Goal: Task Accomplishment & Management: Use online tool/utility

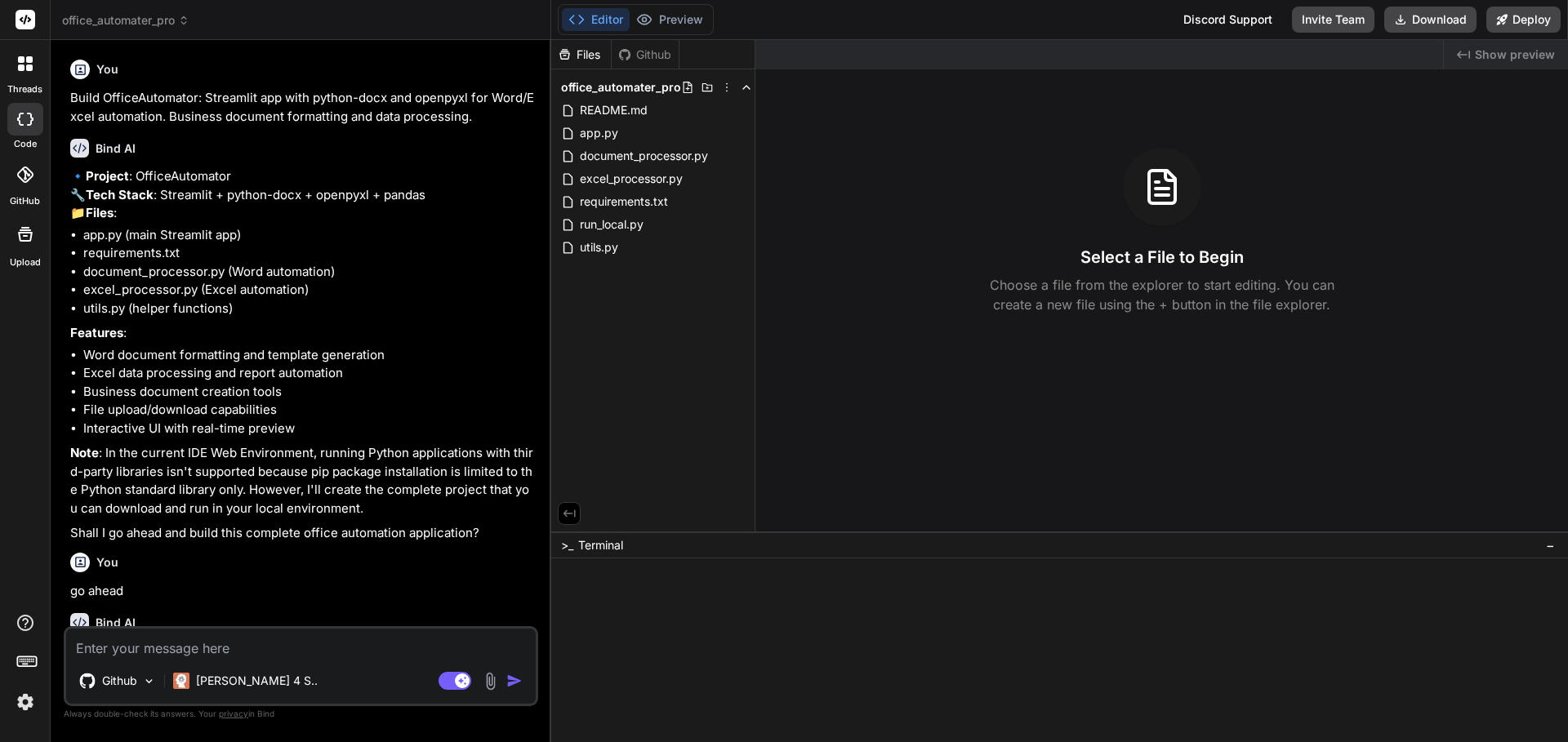
type textarea "x"
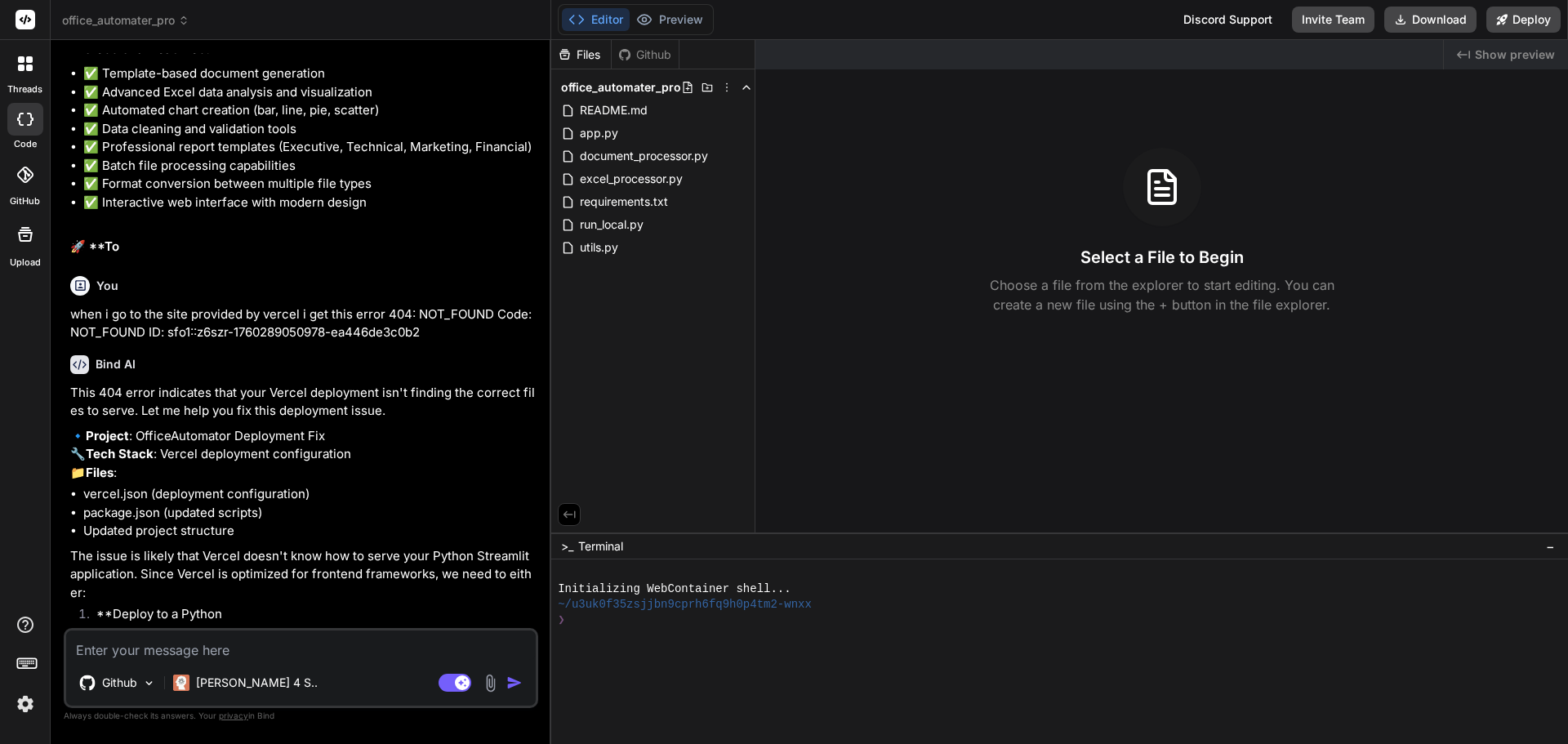
scroll to position [1428, 0]
click at [340, 652] on textarea at bounding box center [300, 644] width 470 height 29
type textarea "i"
type textarea "x"
type textarea "i"
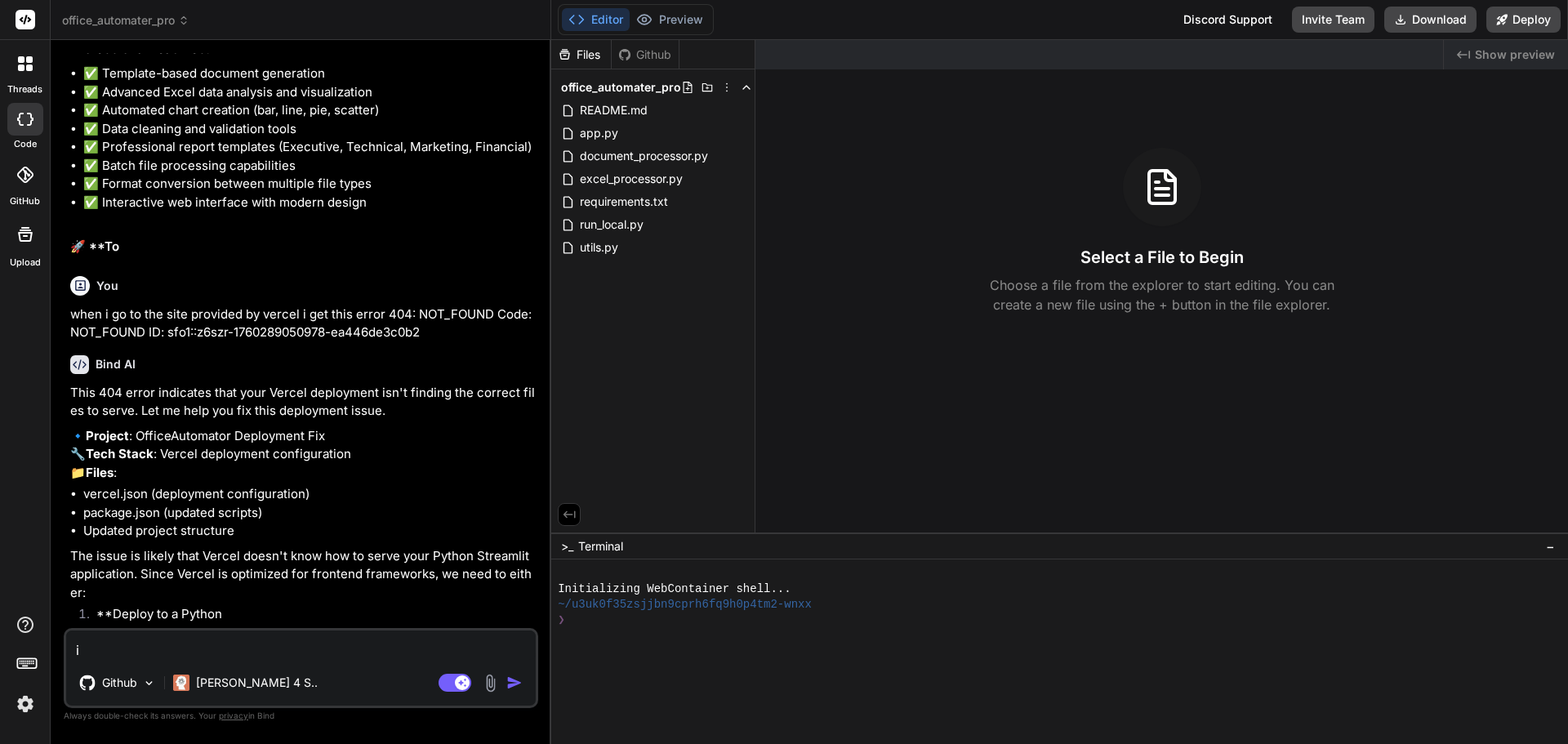
type textarea "x"
type textarea "i c"
type textarea "x"
type textarea "i ca"
type textarea "x"
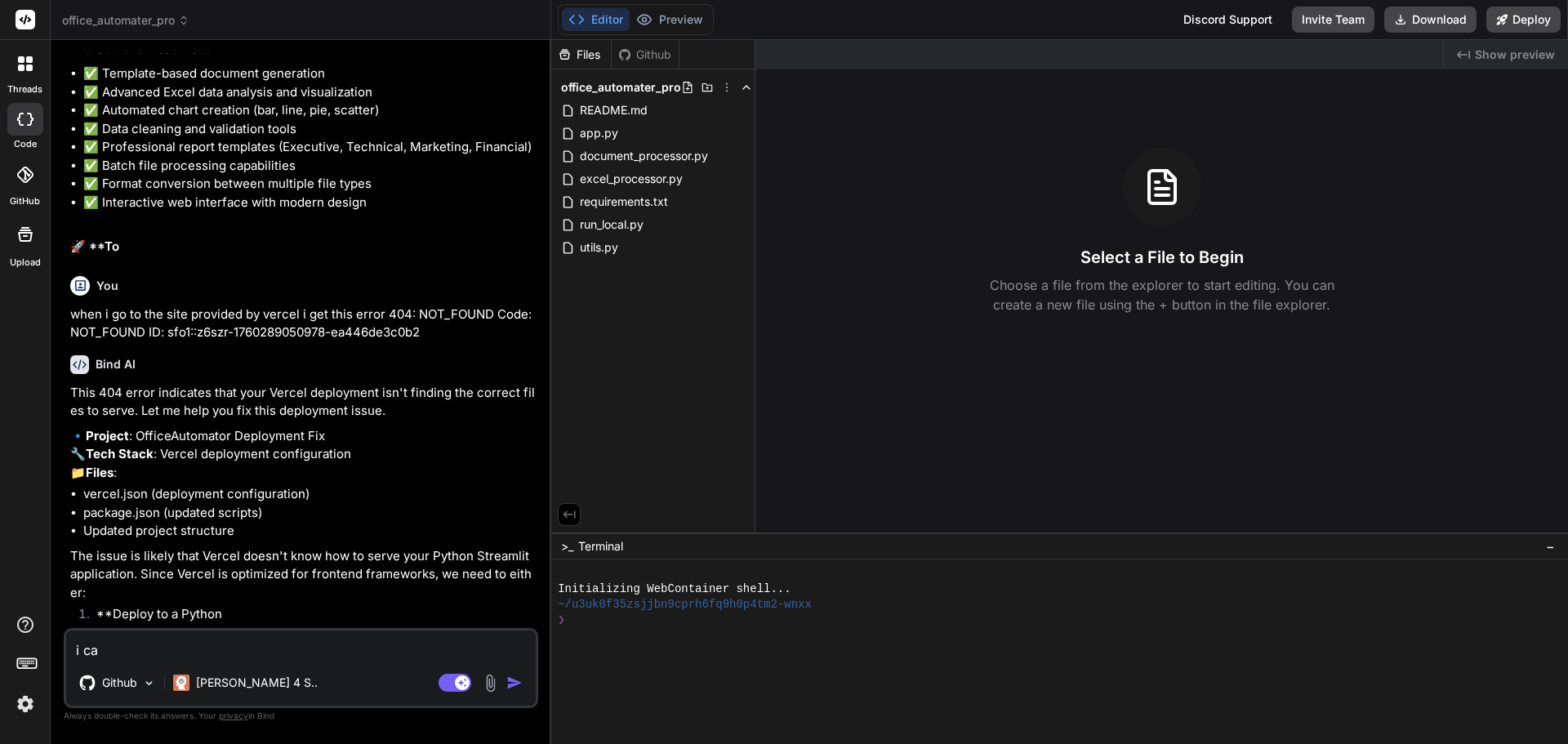
type textarea "i can"
type textarea "x"
type textarea "i can'"
type textarea "x"
type textarea "i can't"
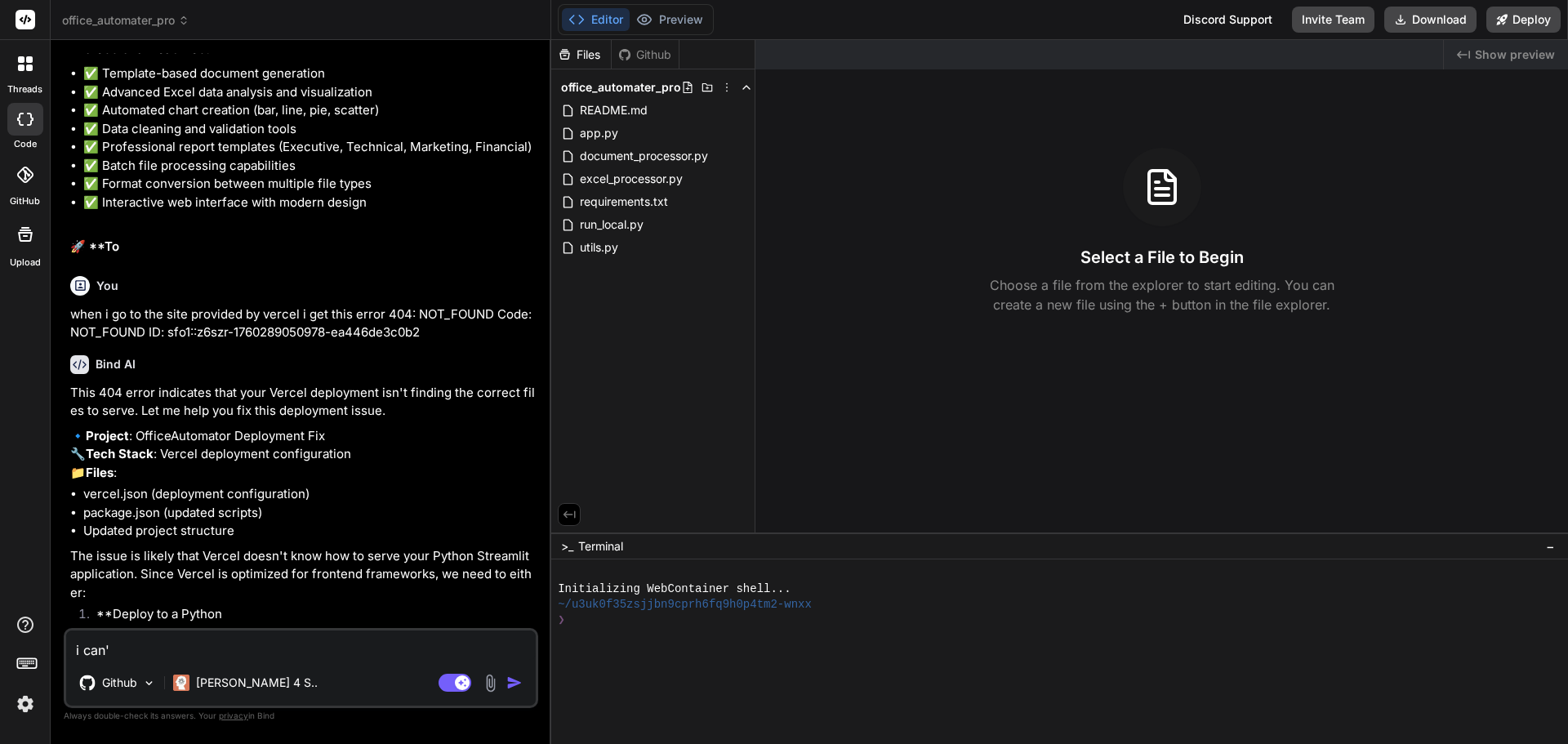
type textarea "x"
type textarea "i can't"
type textarea "x"
type textarea "i can't r"
type textarea "x"
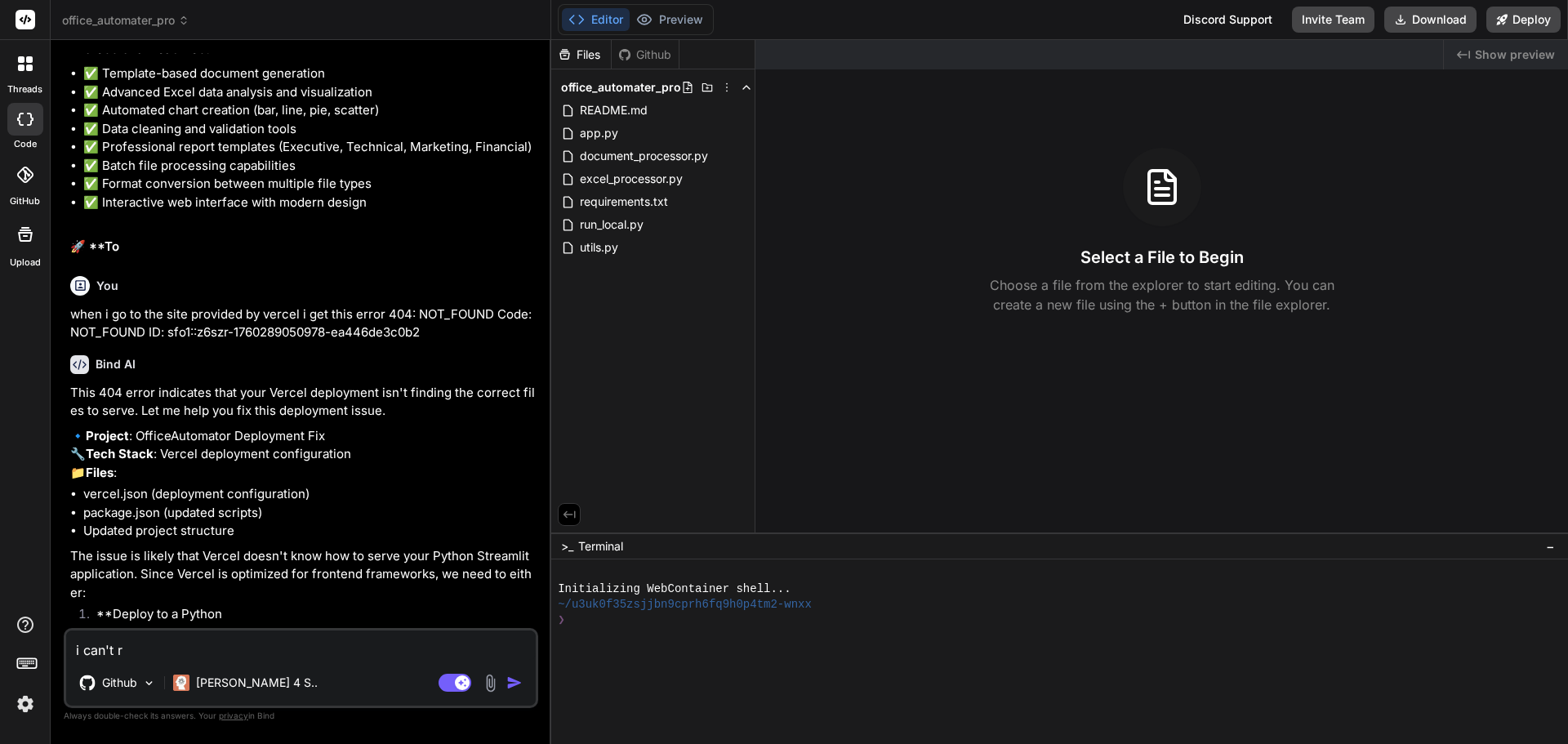
type textarea "i can't"
type textarea "x"
type textarea "i can't p"
type textarea "x"
type textarea "i can't pr"
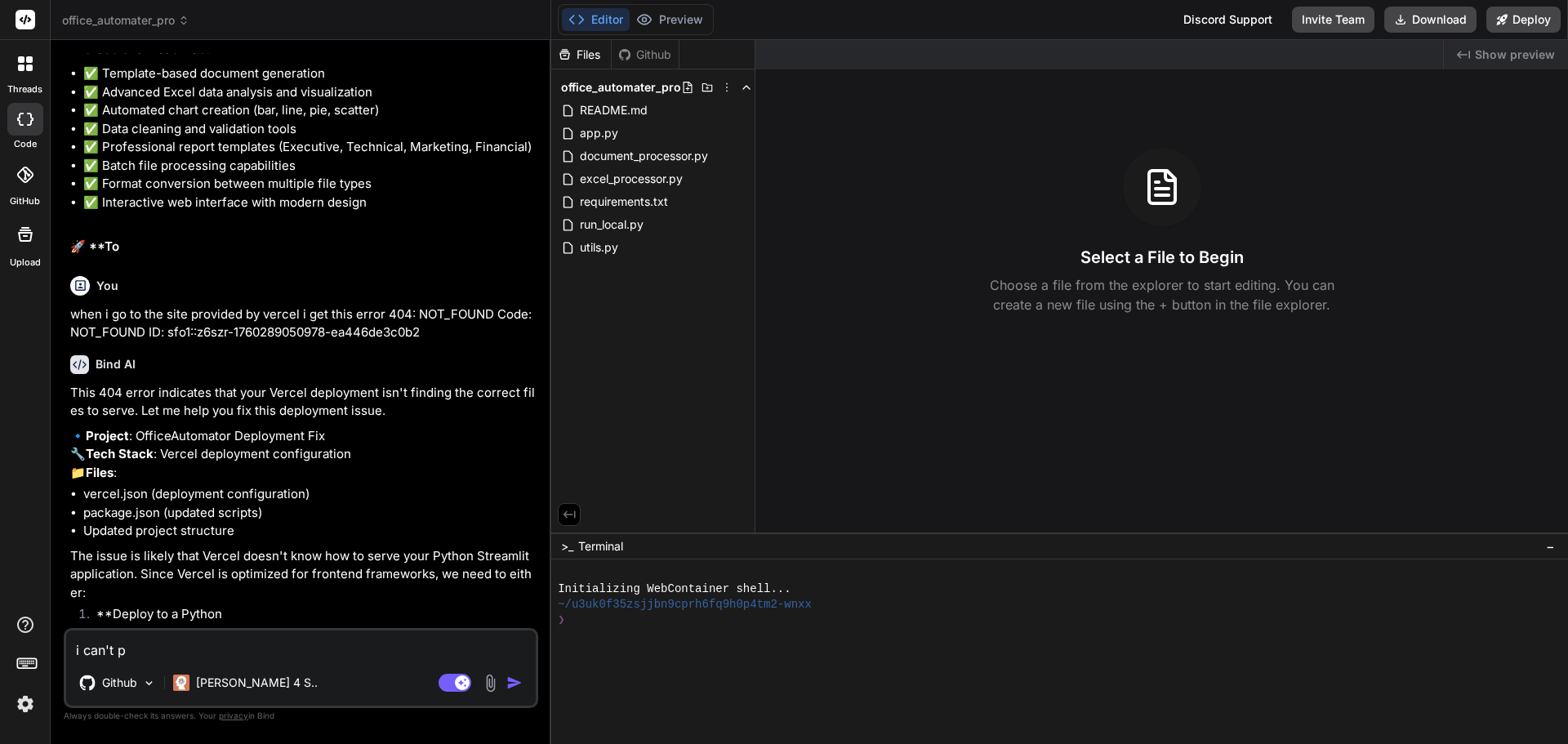
type textarea "x"
type textarea "i can't pre"
type textarea "x"
type textarea "i can't pr"
type textarea "x"
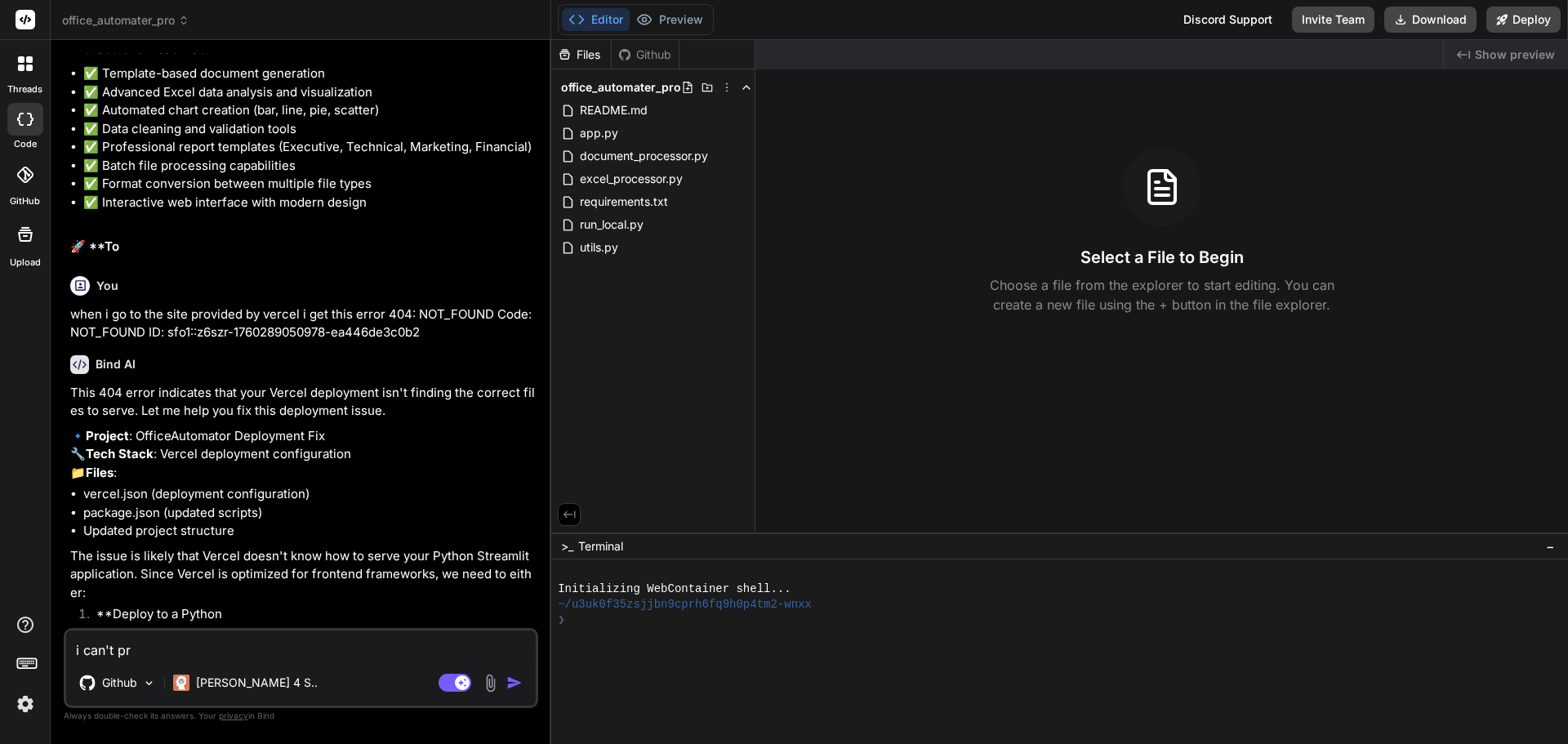
type textarea "i can't p"
type textarea "x"
type textarea "i can't pe"
type textarea "x"
type textarea "i can't per"
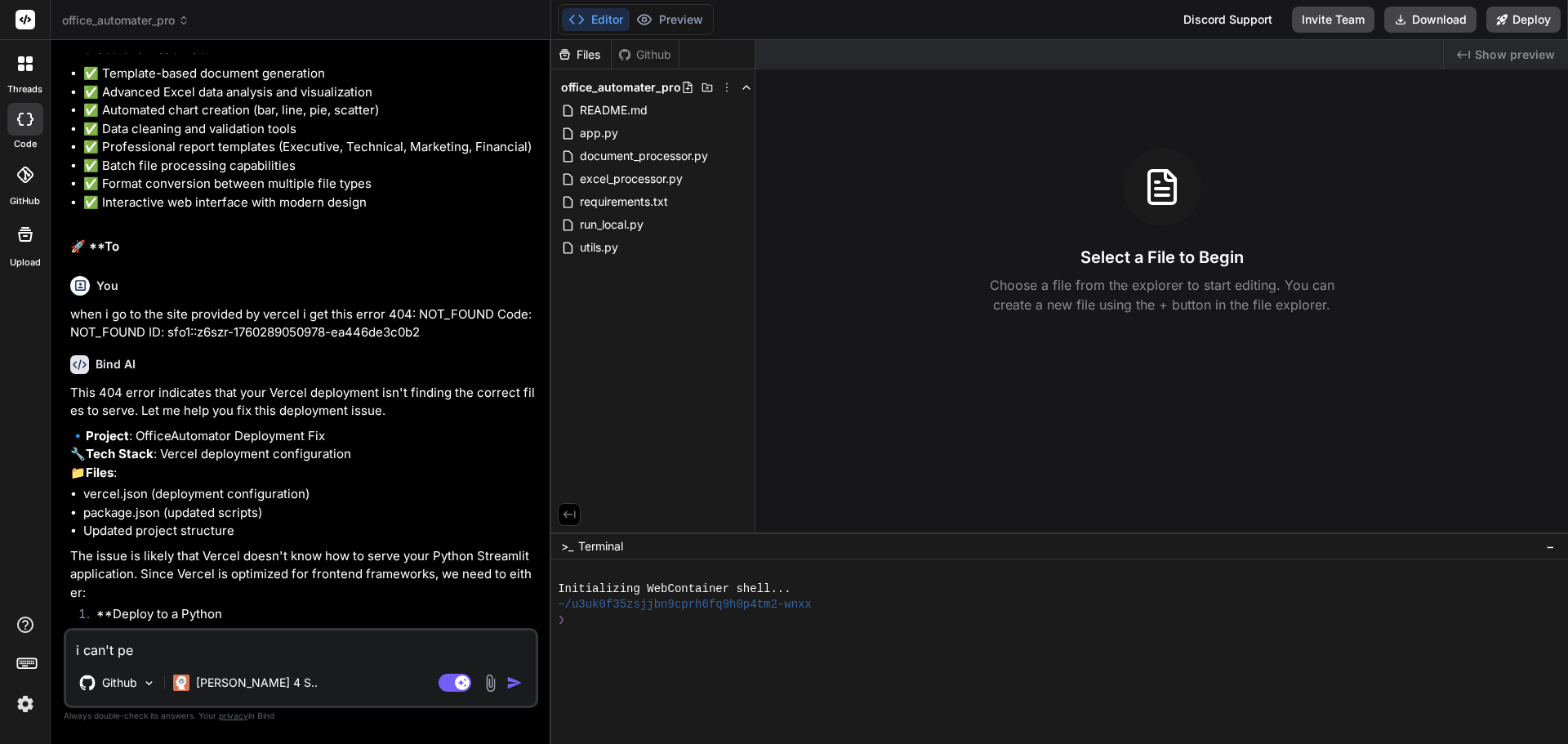
type textarea "x"
type textarea "i can't perv"
type textarea "x"
type textarea "i can't pervi"
type textarea "x"
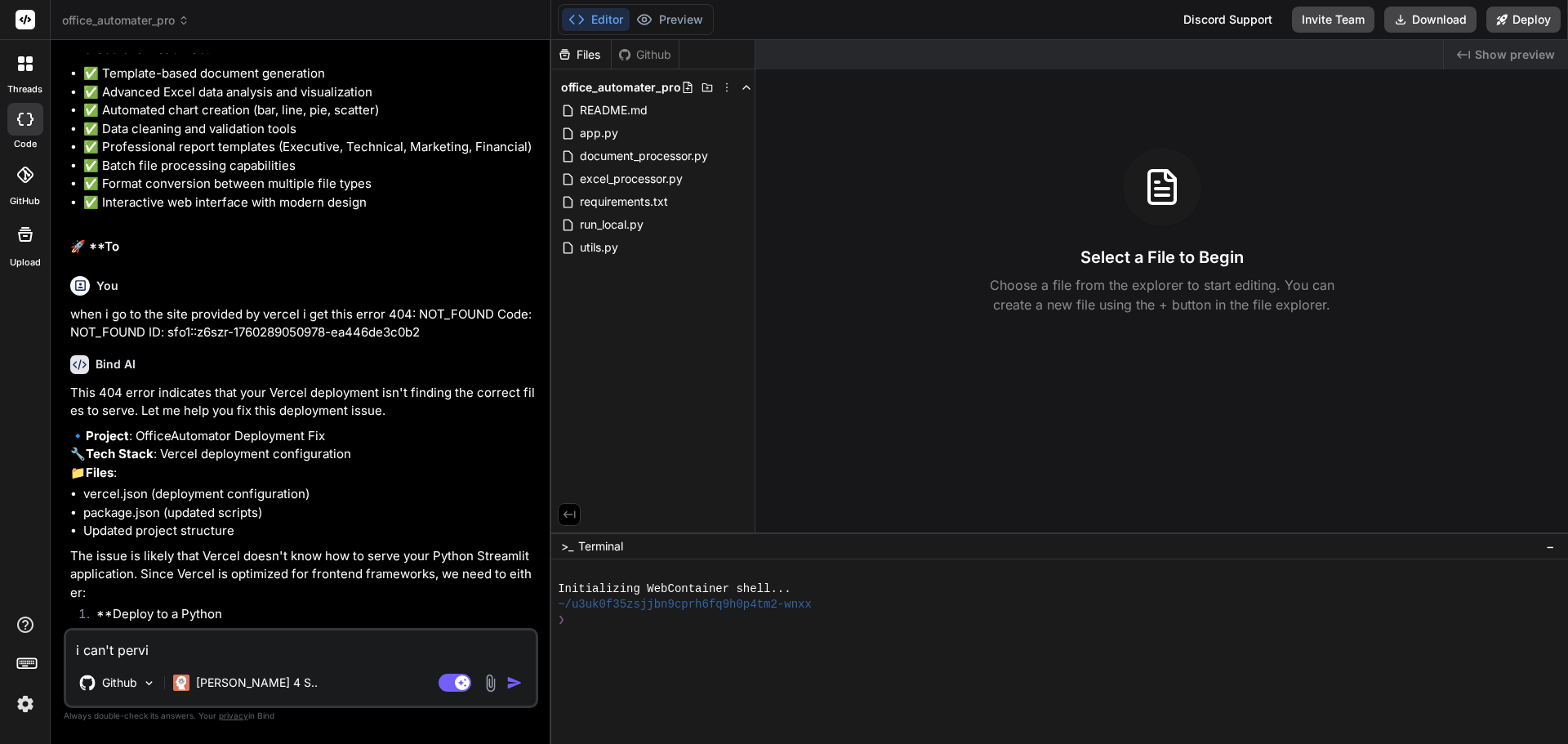
type textarea "i can't pervie"
type textarea "x"
type textarea "i can't perview"
type textarea "x"
type textarea "i can't pervie"
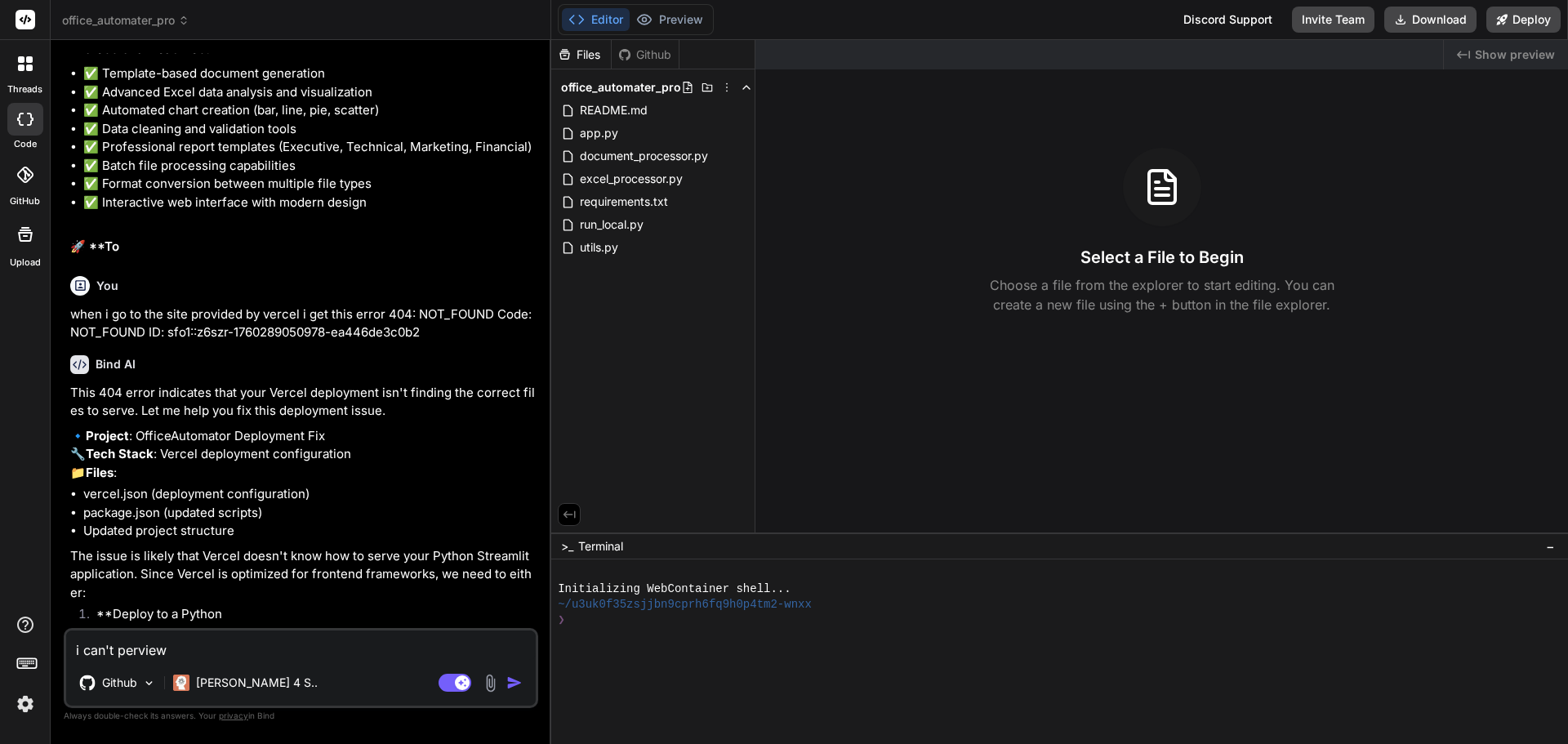
type textarea "x"
type textarea "i can't pervi"
type textarea "x"
type textarea "i can't perv"
type textarea "x"
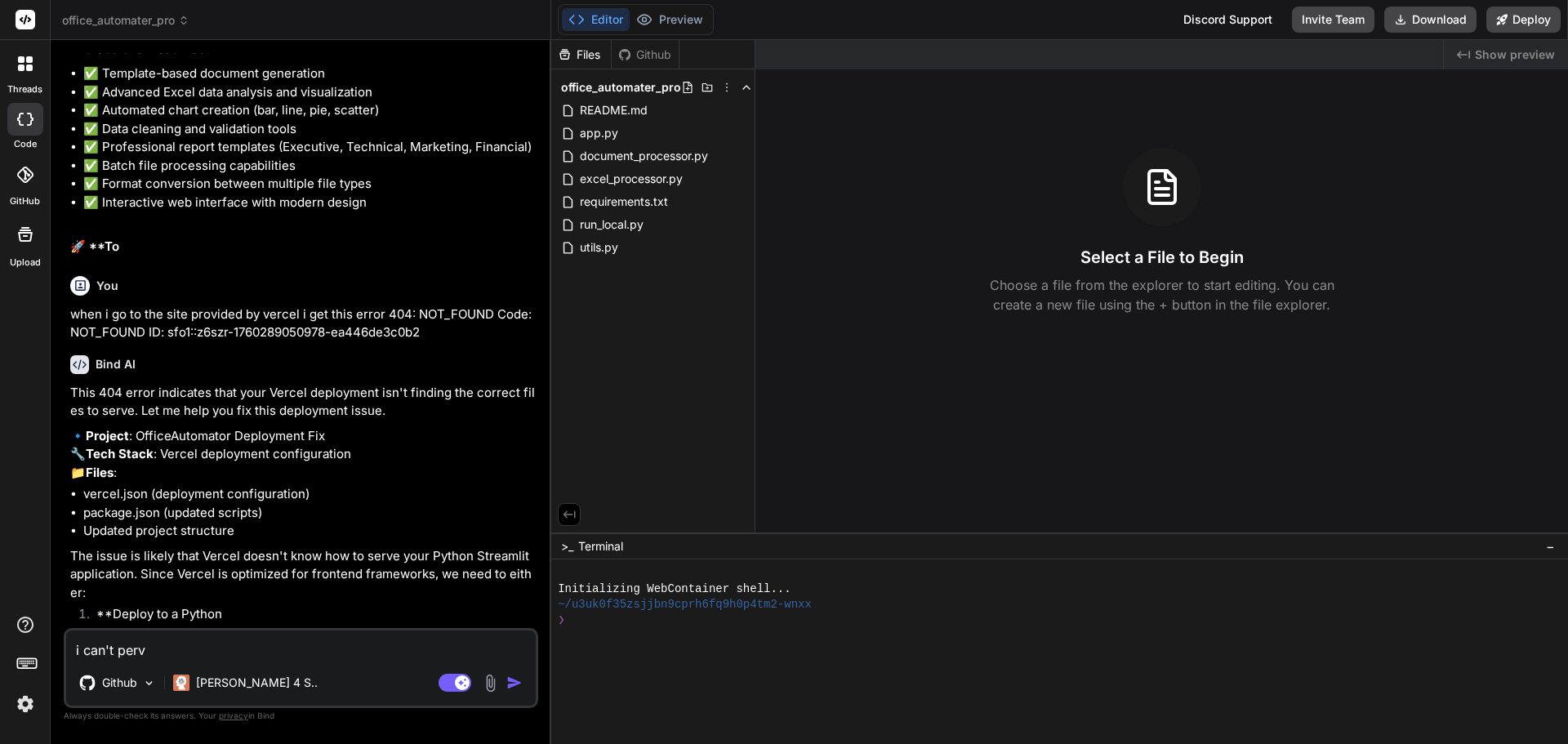
type textarea "i can't per"
type textarea "x"
type textarea "i can't pe"
type textarea "x"
type textarea "i can't p"
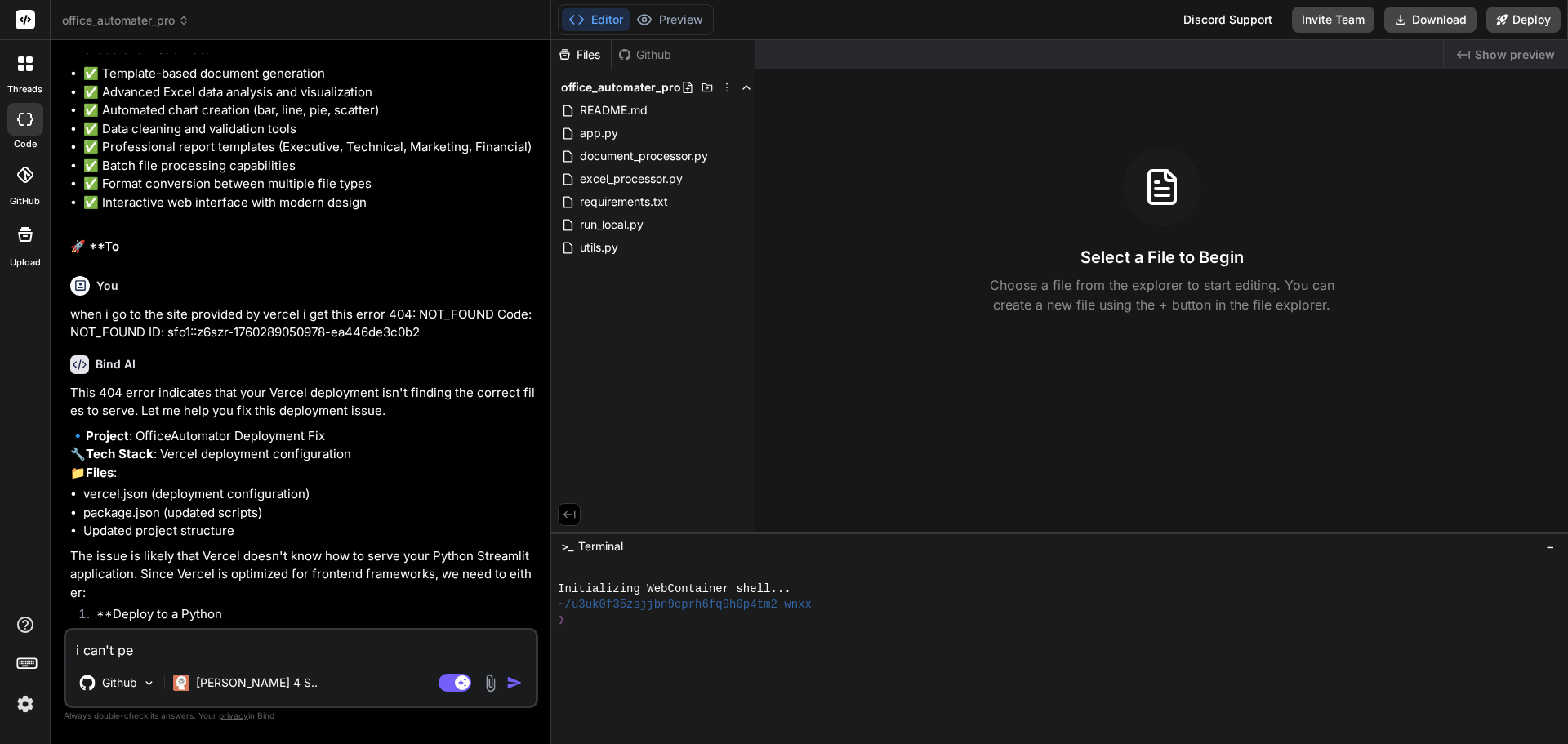
type textarea "x"
type textarea "i can't pr"
type textarea "x"
type textarea "i can't pre"
type textarea "x"
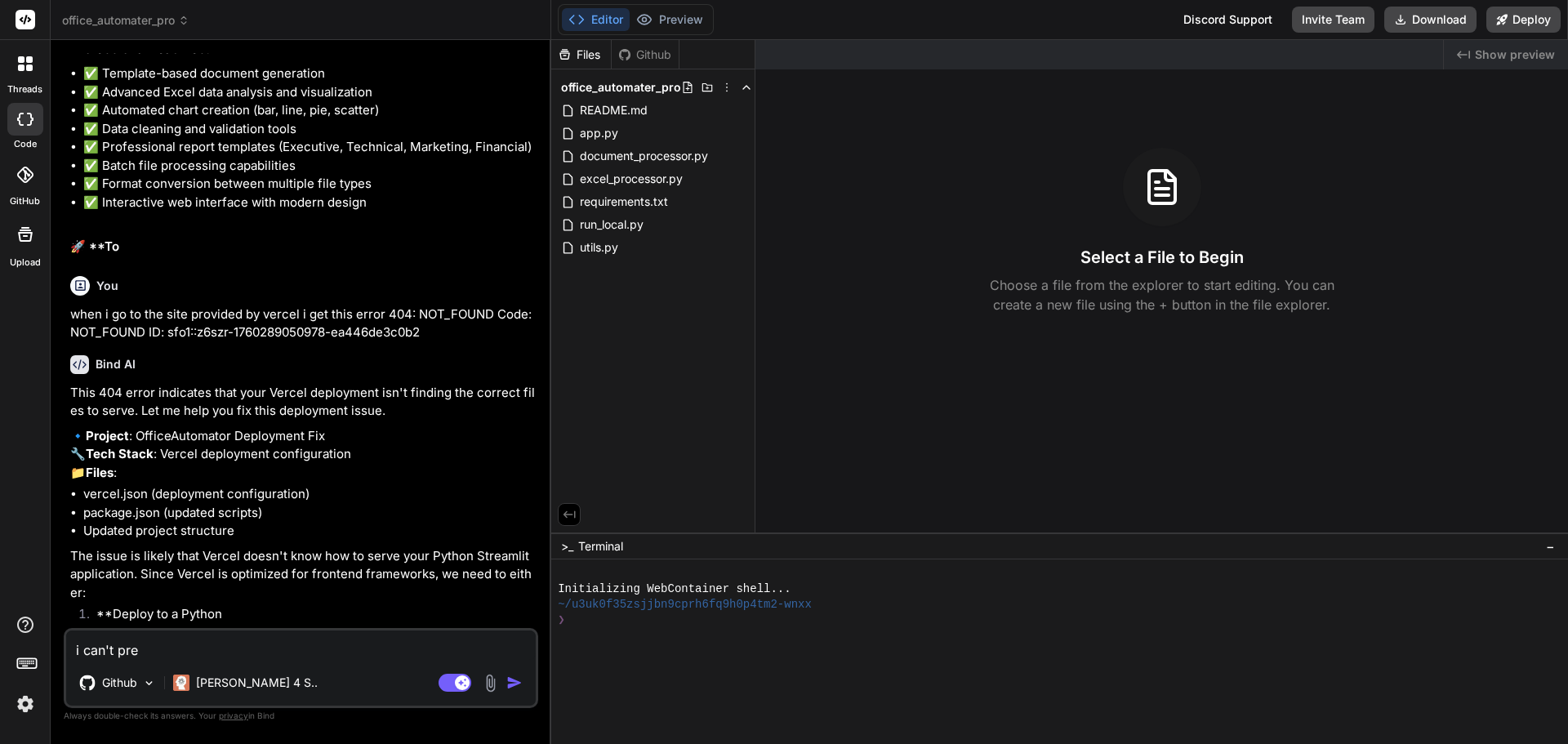
type textarea "i can't prev"
type textarea "x"
type textarea "i can't previ"
type textarea "x"
type textarea "i can't previe"
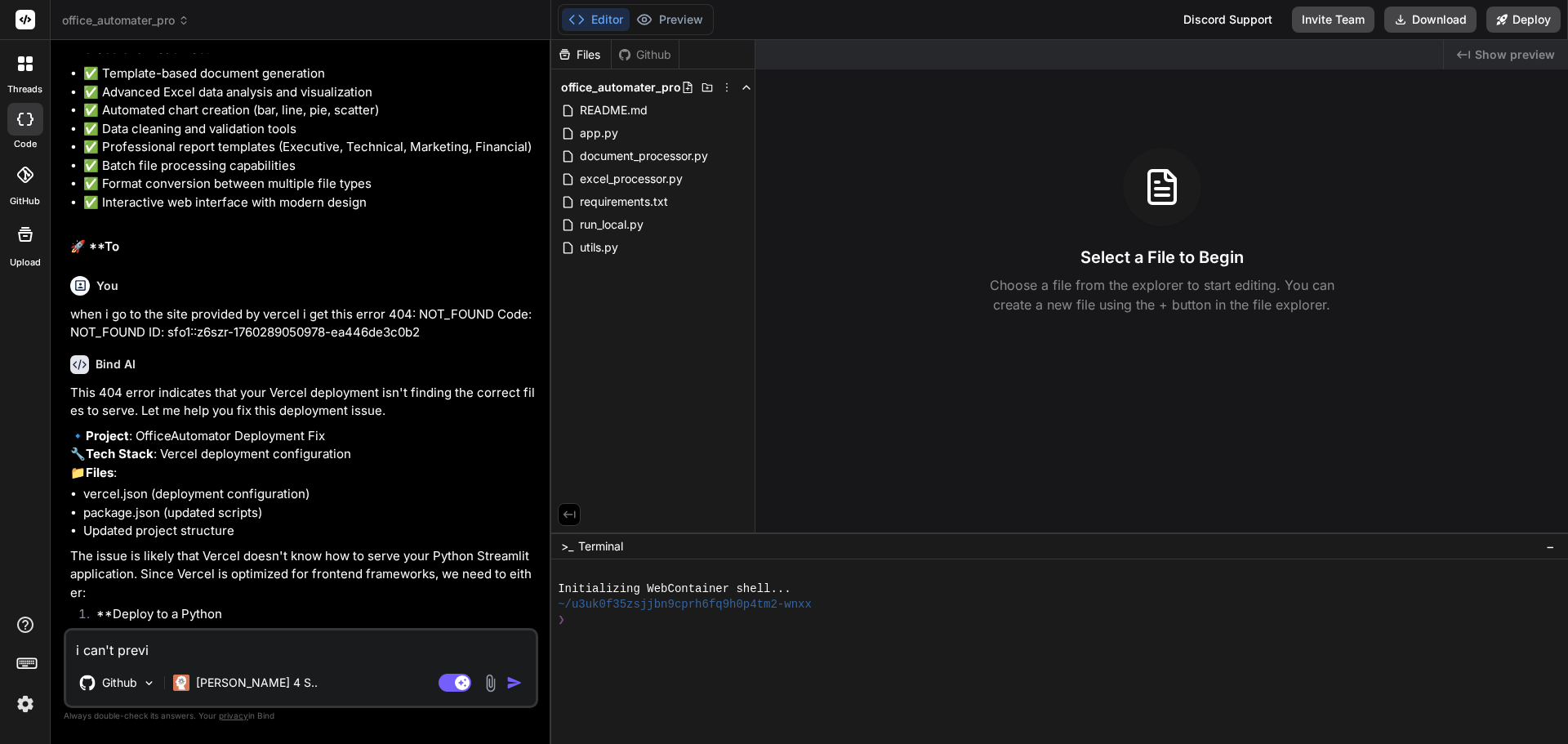
type textarea "x"
type textarea "i can't preview"
type textarea "x"
type textarea "i can't preview"
type textarea "x"
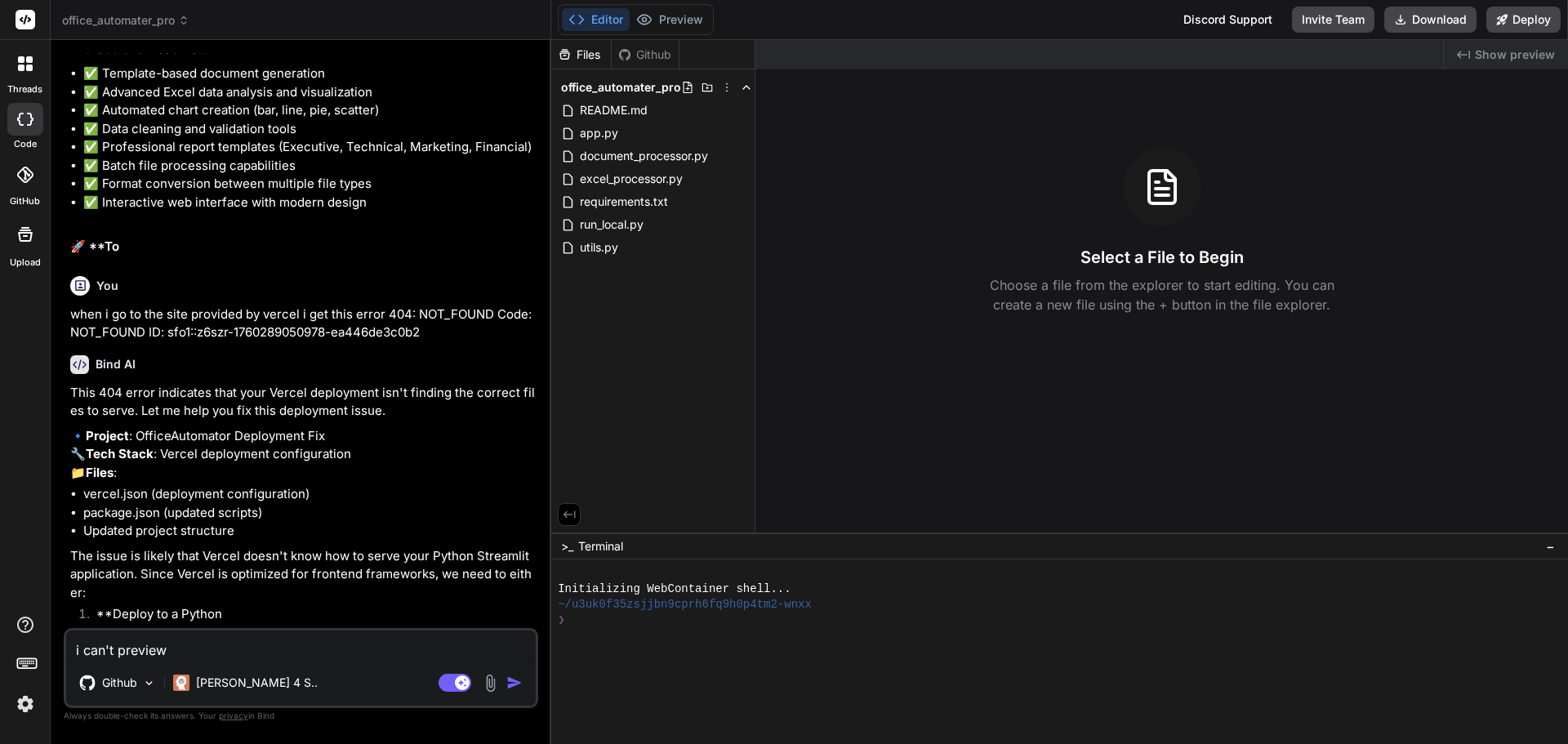
type textarea "i can't preview t"
type textarea "x"
type textarea "i can't preview th"
type textarea "x"
type textarea "i can't preview the"
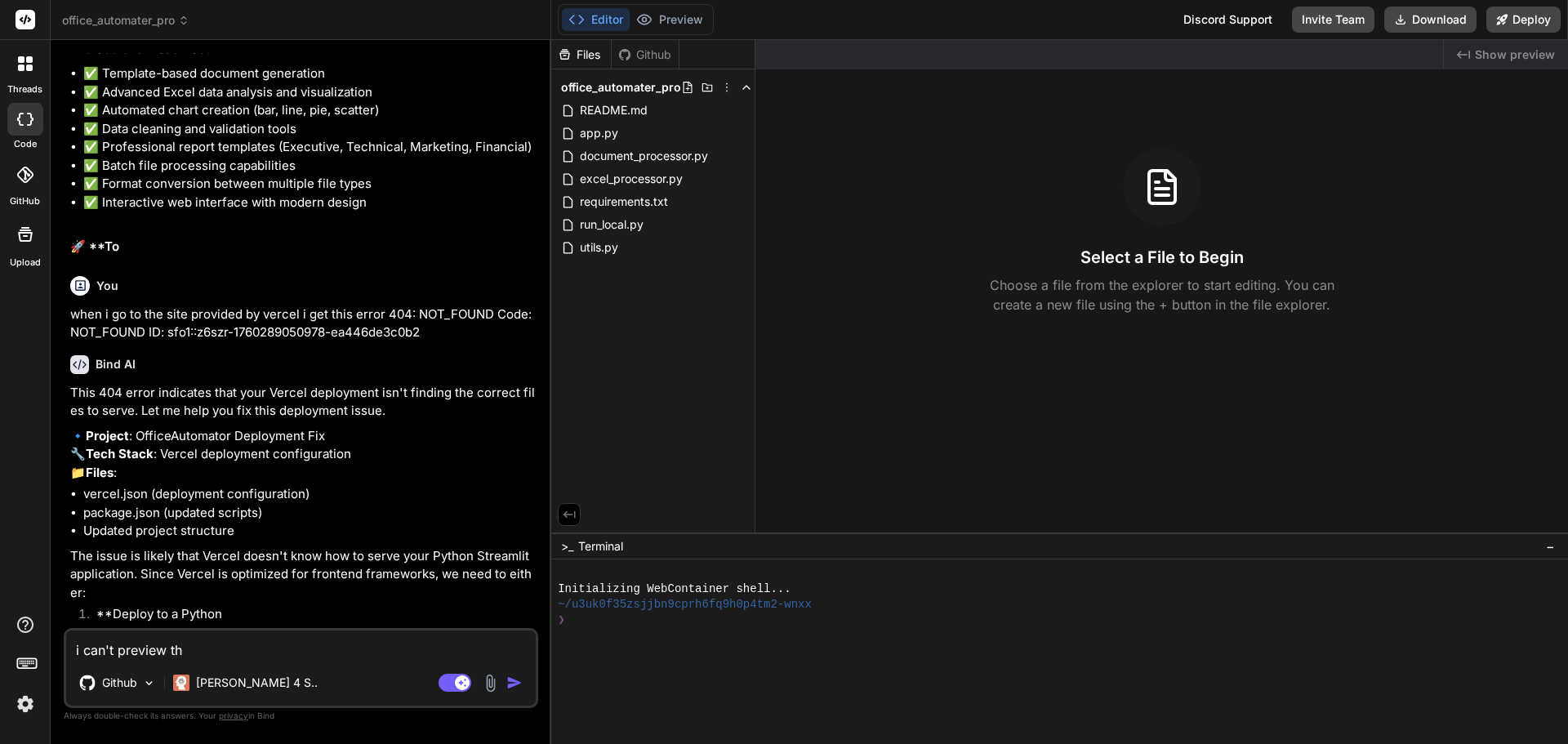
type textarea "x"
type textarea "i can't preview the"
type textarea "x"
type textarea "i can't preview the s"
type textarea "x"
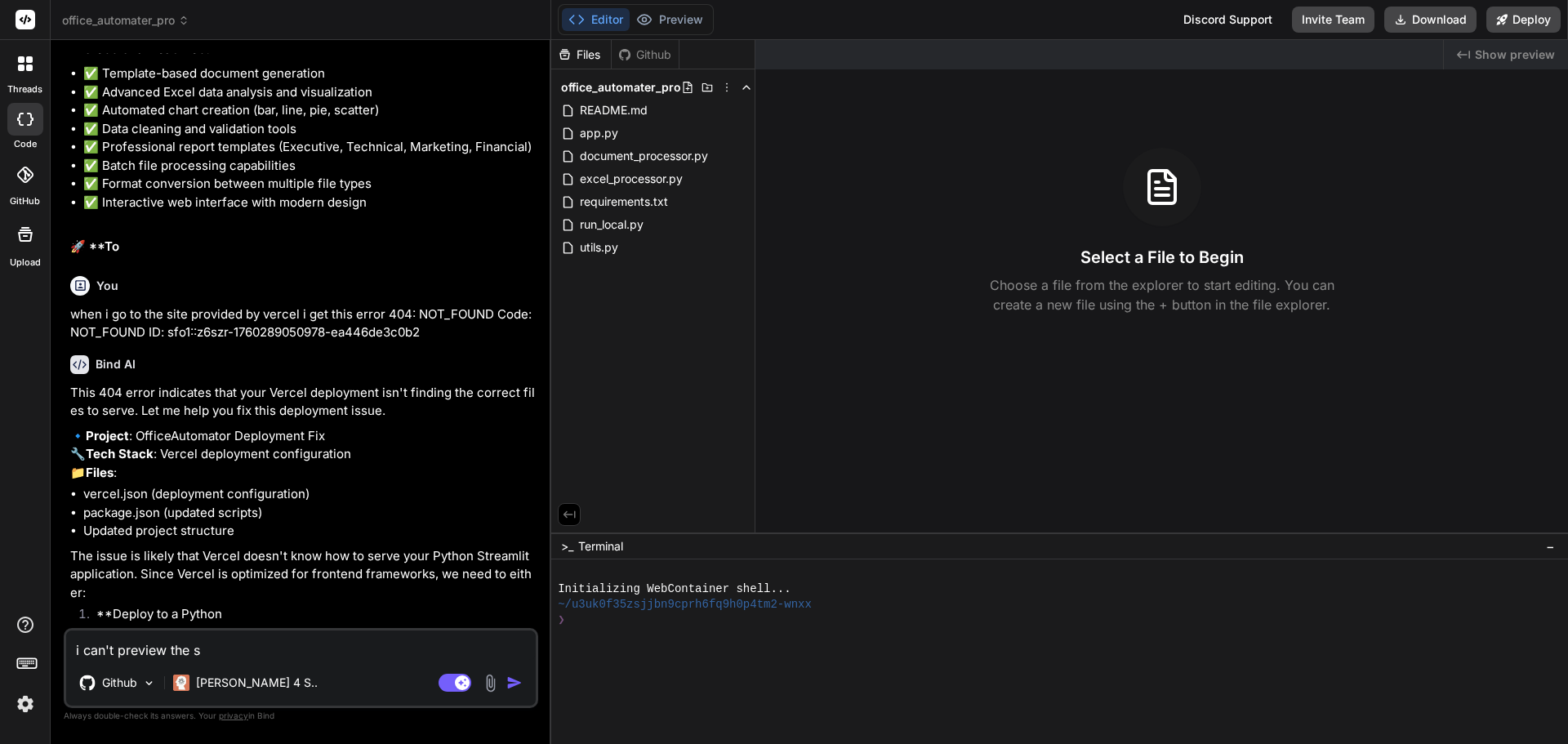
type textarea "i can't preview the si"
type textarea "x"
type textarea "i can't preview the sit"
type textarea "x"
type textarea "i can't preview the site"
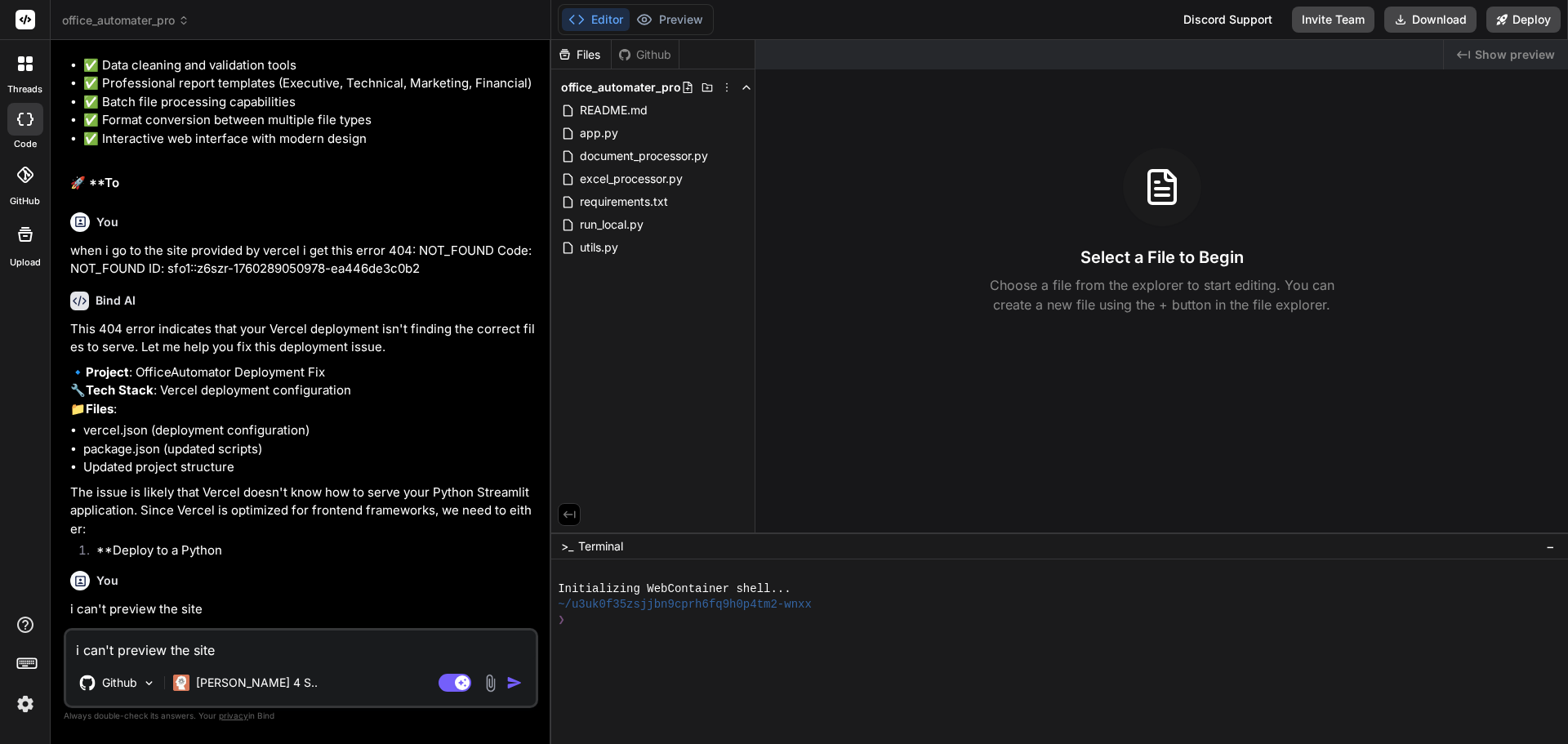
type textarea "x"
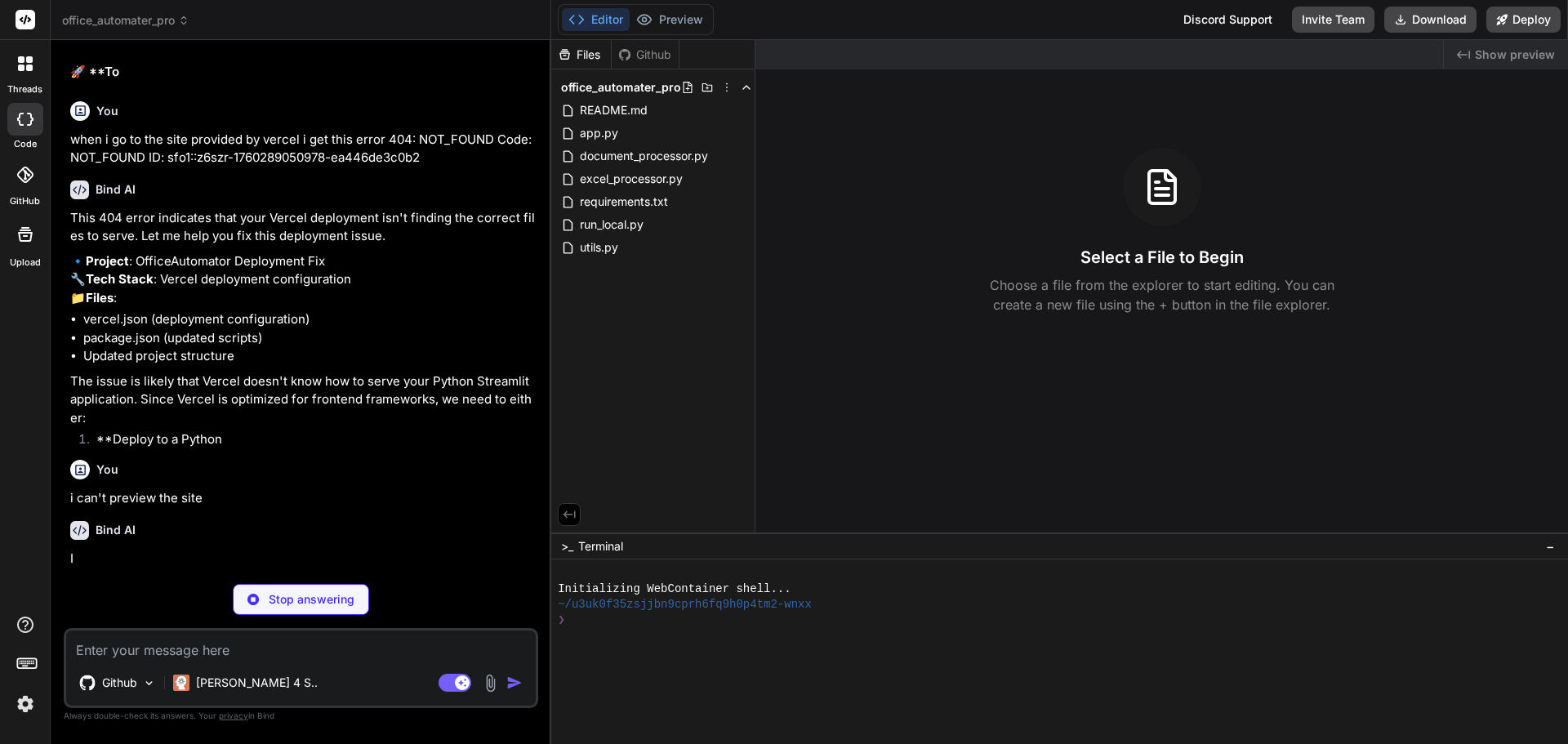
scroll to position [1598, 0]
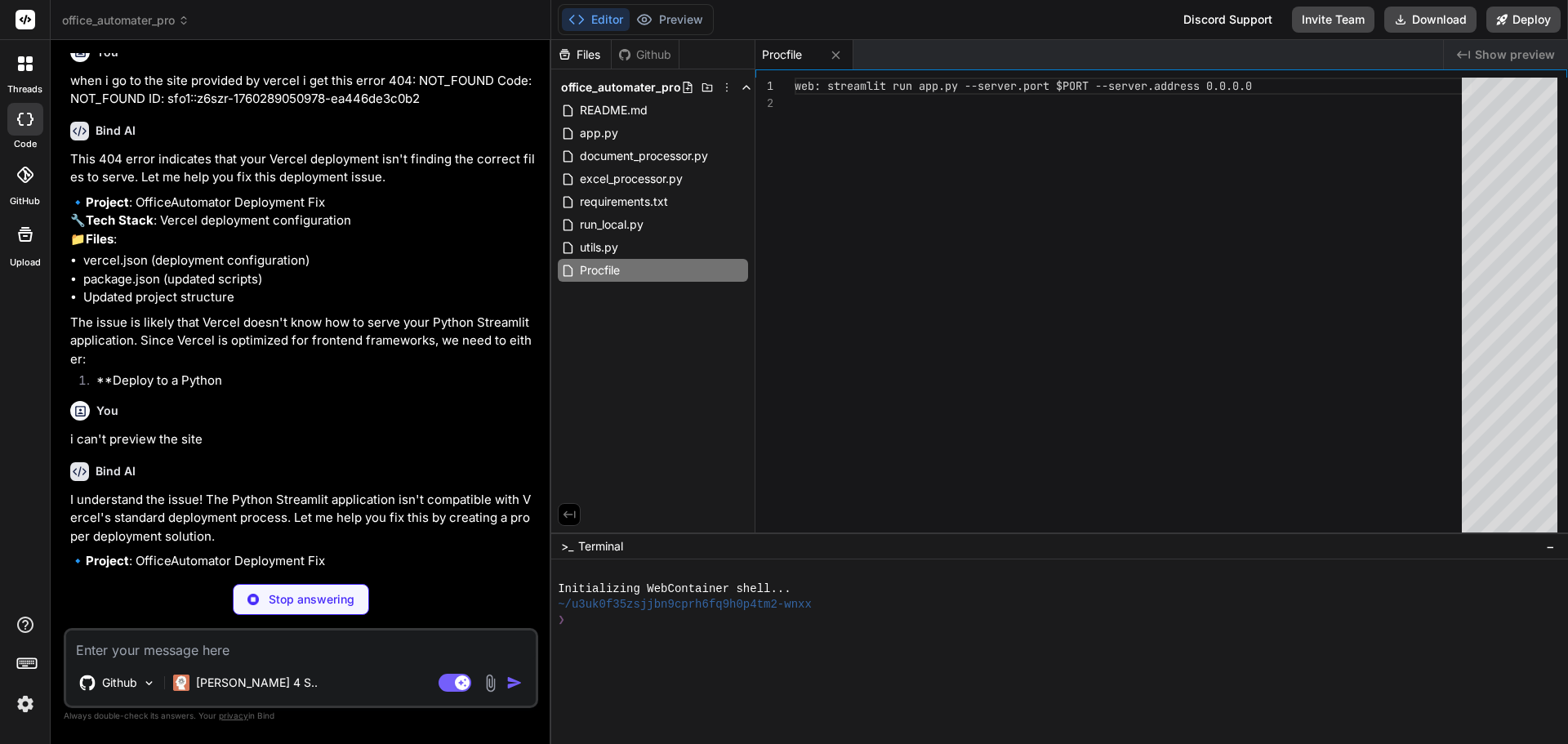
type textarea "x"
type textarea "python-3.11.0"
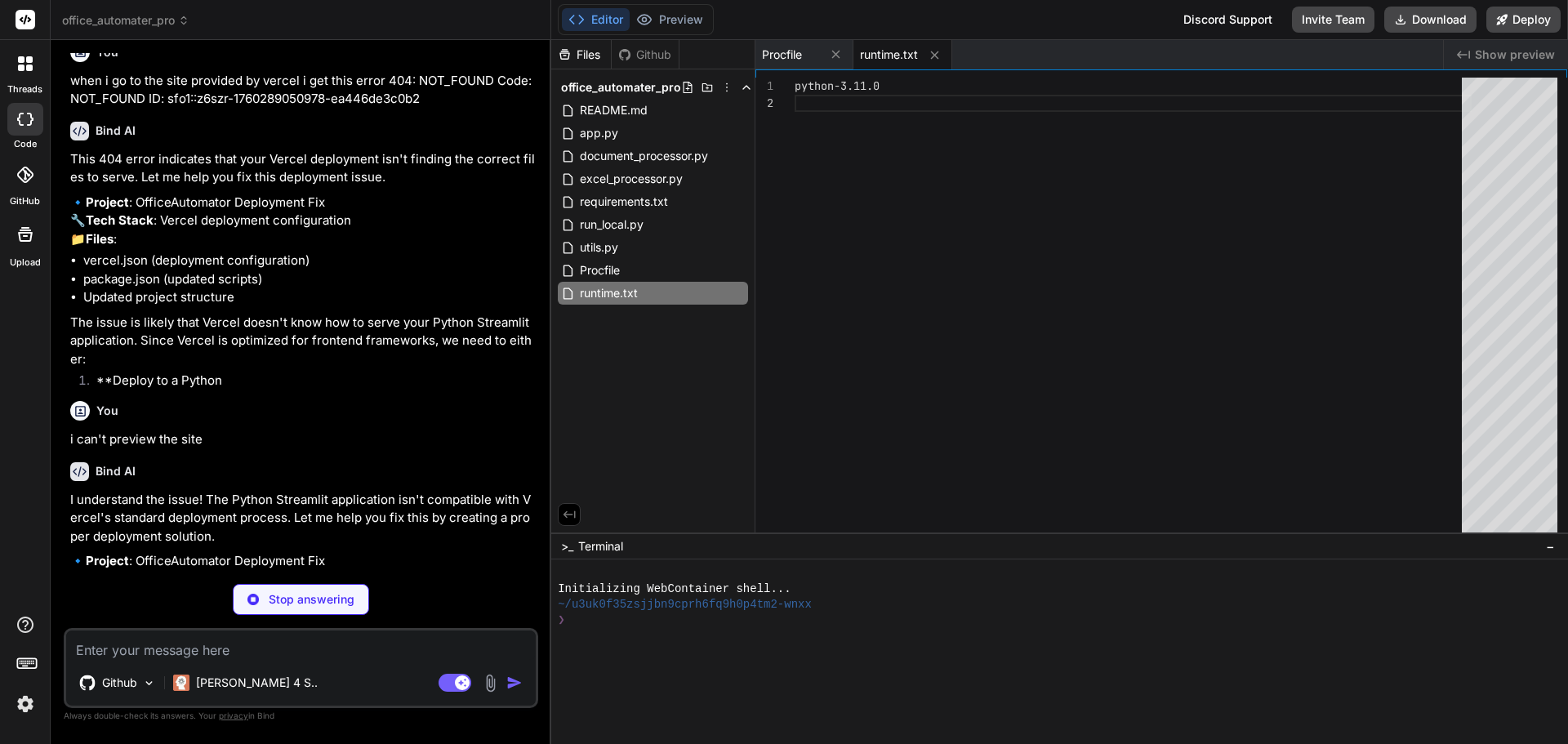
type textarea "x"
type textarea "[server] headless = true port = $PORT enableCORS = false enableXsrfProtection =…"
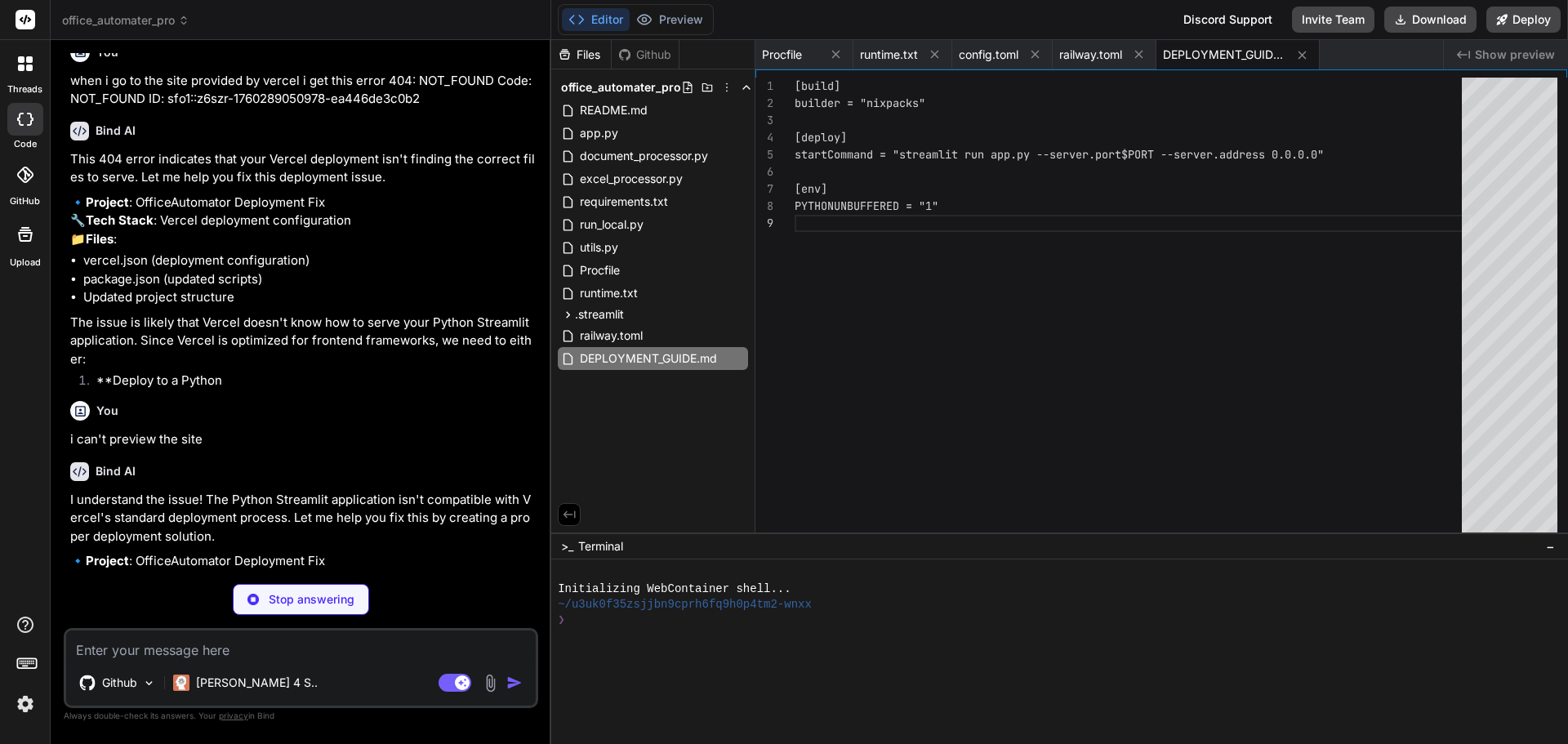
type textarea "x"
type textarea "OfficeAutomator is a **Streamlit Python application** that requires: - Persiste…"
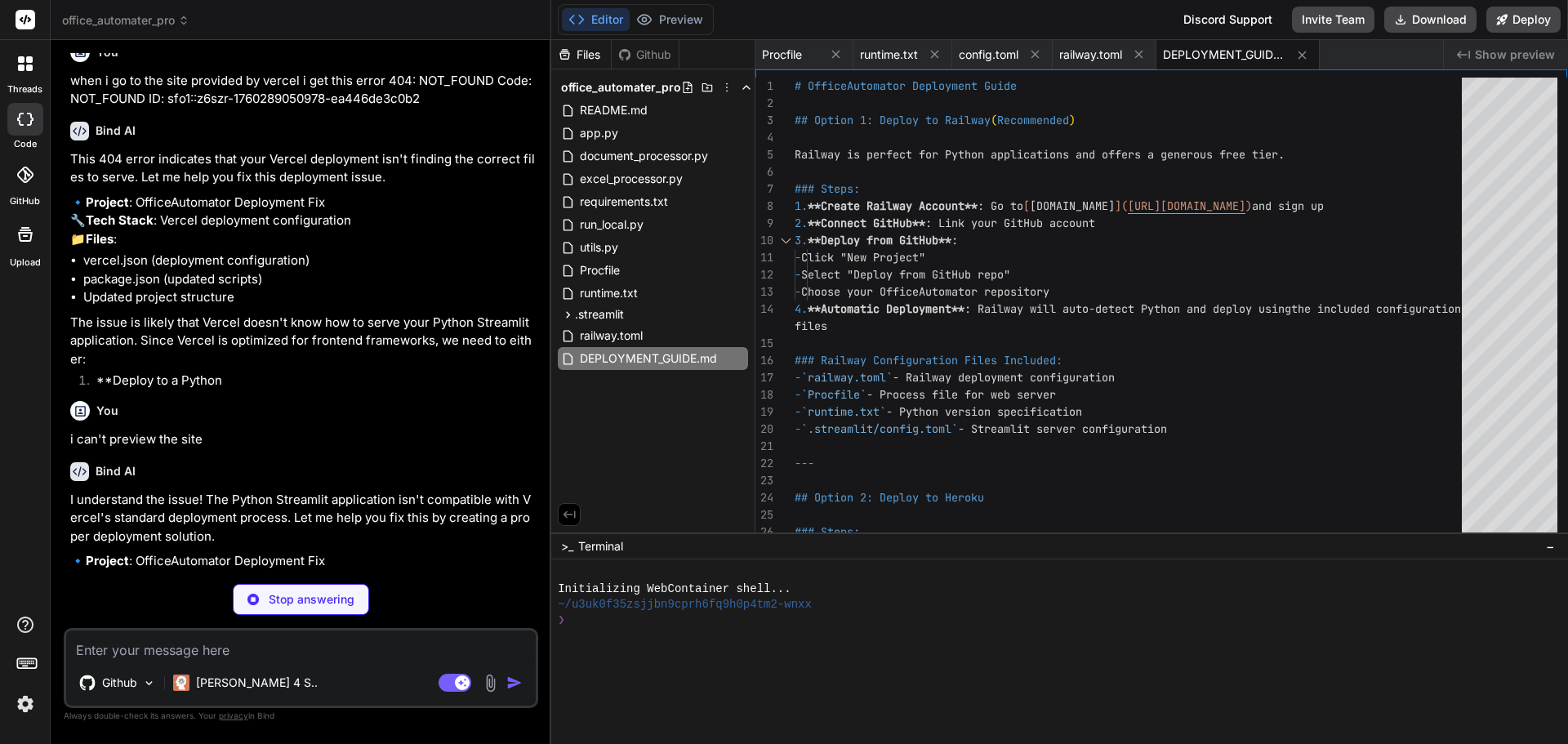
type textarea "x"
type textarea ""engines": { "python": ">=3.8" } }"
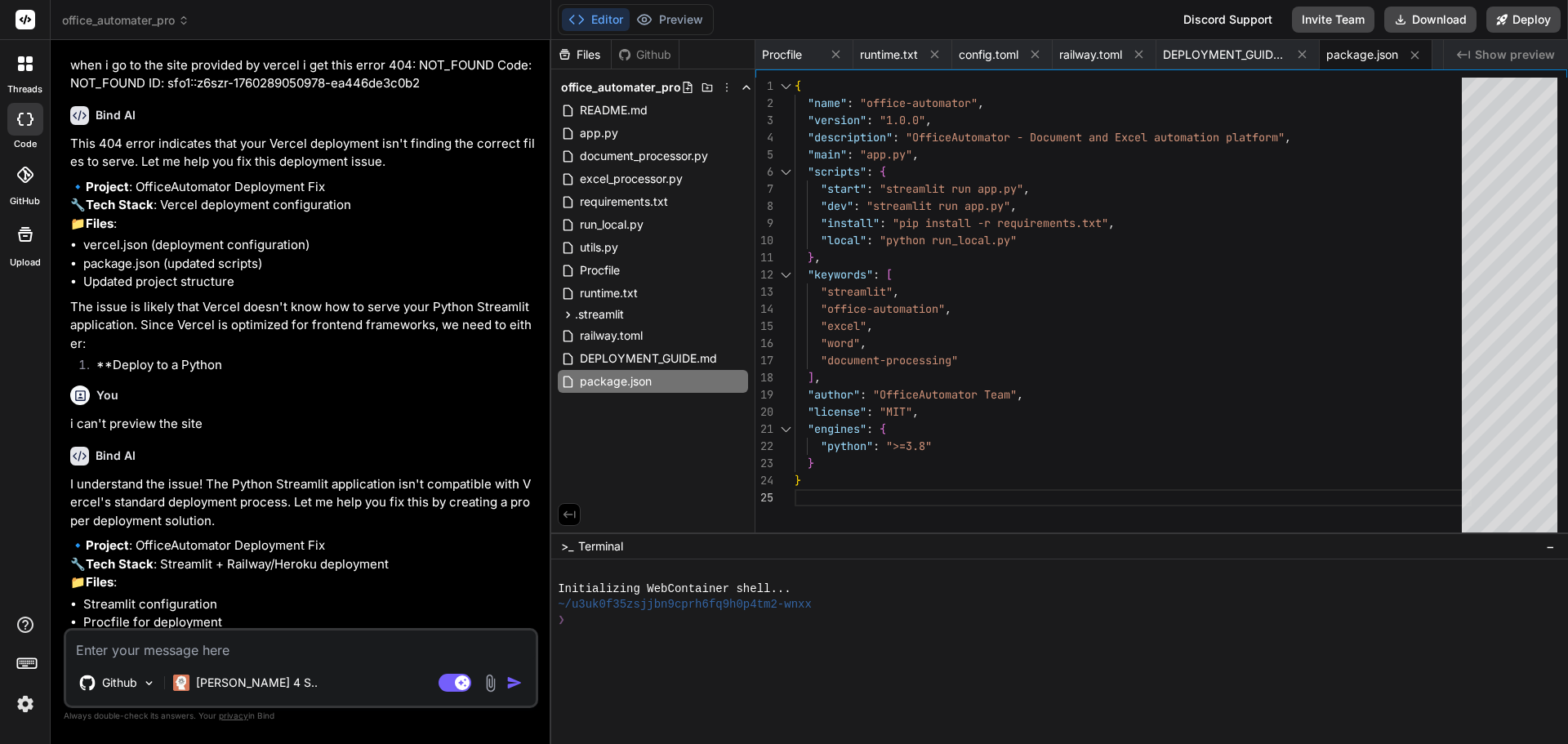
click at [478, 654] on textarea at bounding box center [300, 644] width 470 height 29
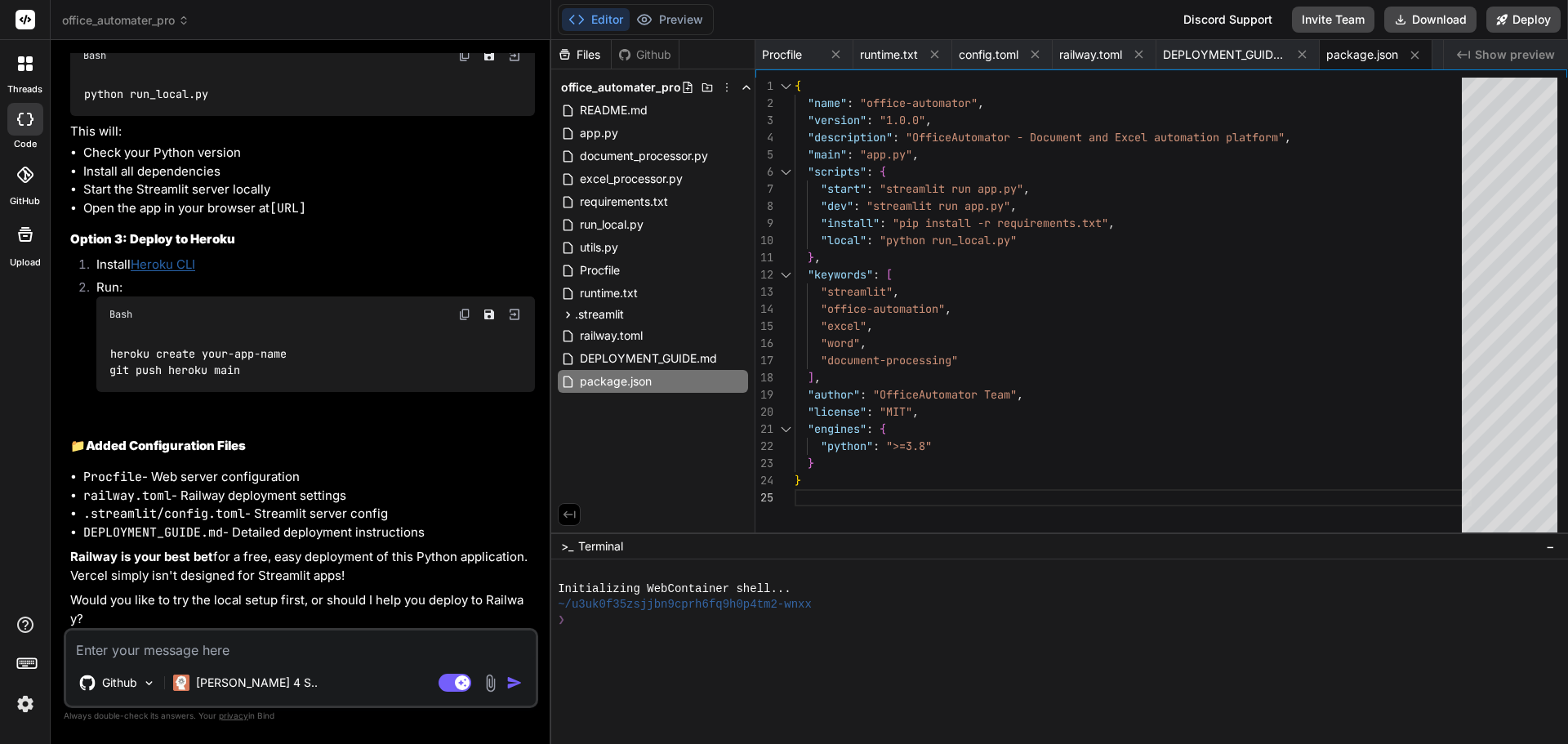
scroll to position [3110, 0]
click at [359, 649] on textarea at bounding box center [300, 644] width 470 height 29
click at [1538, 25] on button "Deploy" at bounding box center [1523, 20] width 74 height 26
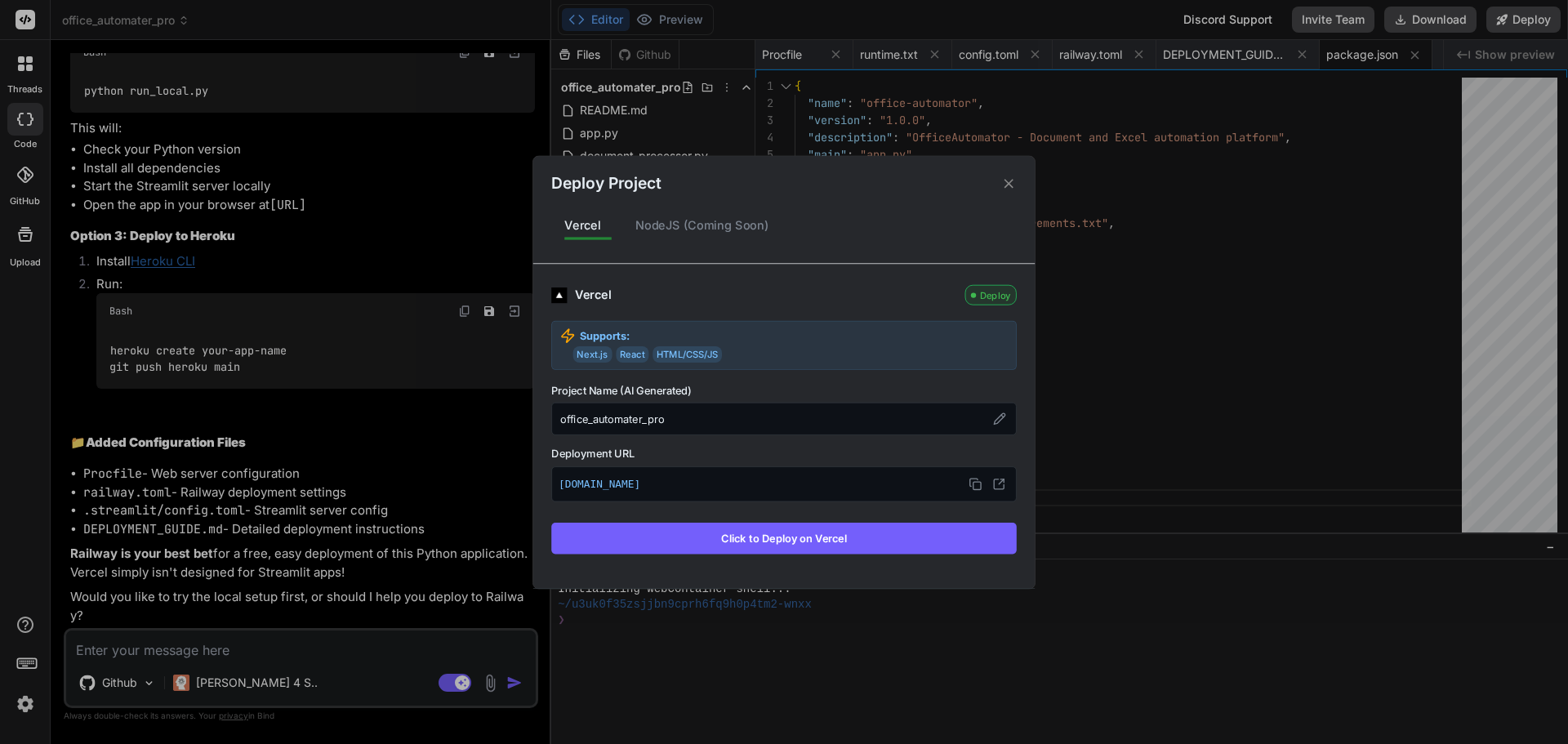
click at [847, 540] on button "Click to Deploy on Vercel" at bounding box center [784, 538] width 466 height 31
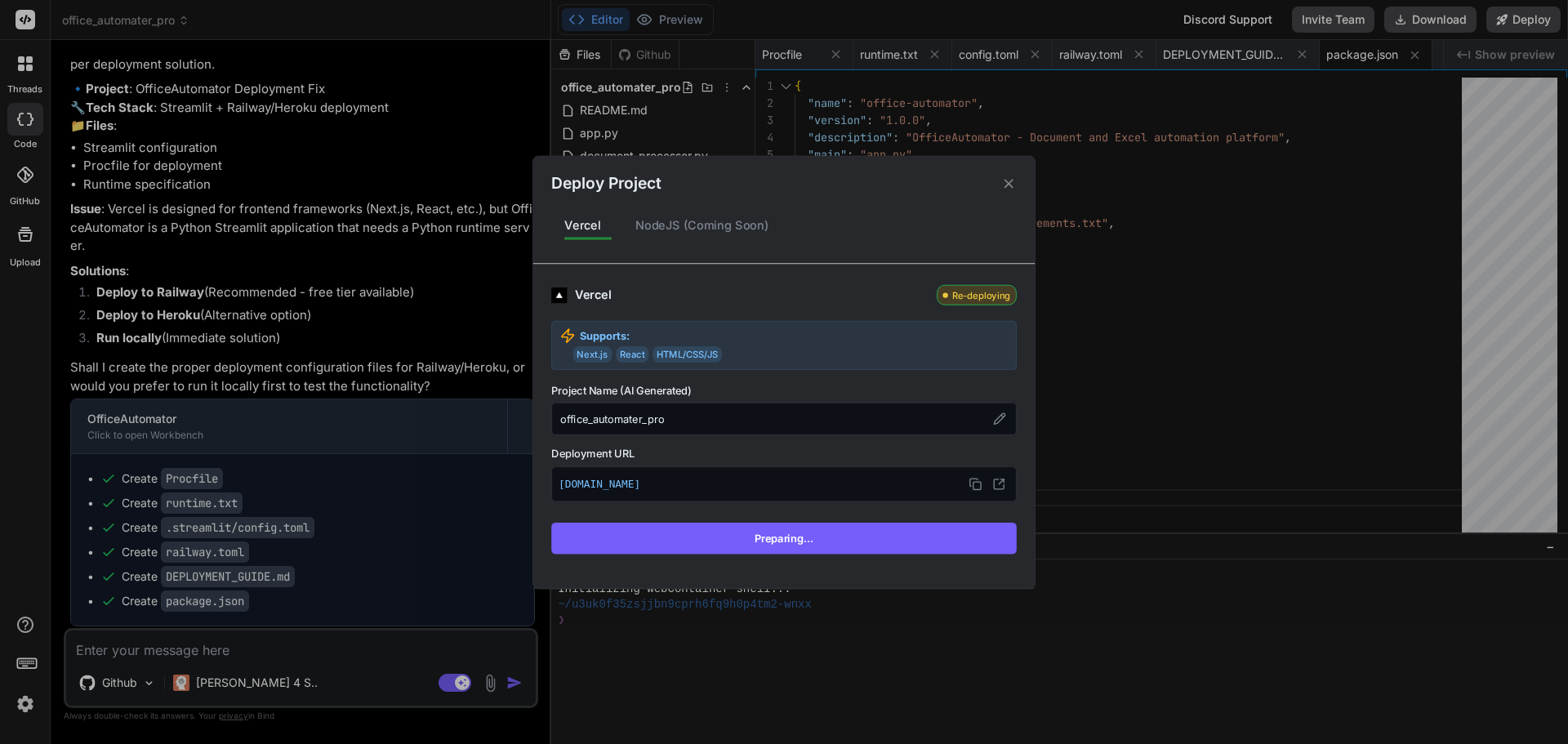
scroll to position [2051, 0]
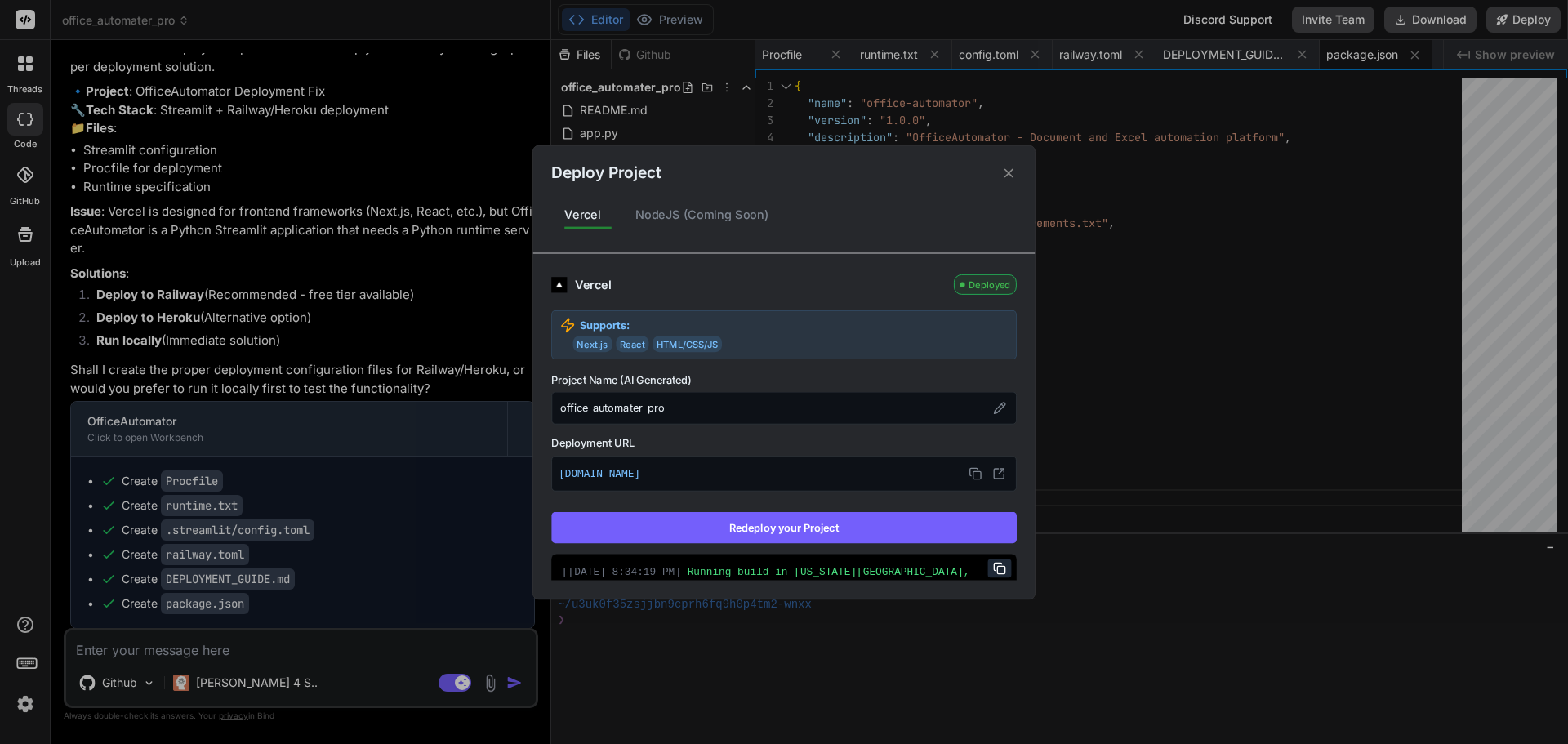
type textarea "x"
click at [992, 471] on icon at bounding box center [998, 473] width 13 height 13
